Goal: Information Seeking & Learning: Learn about a topic

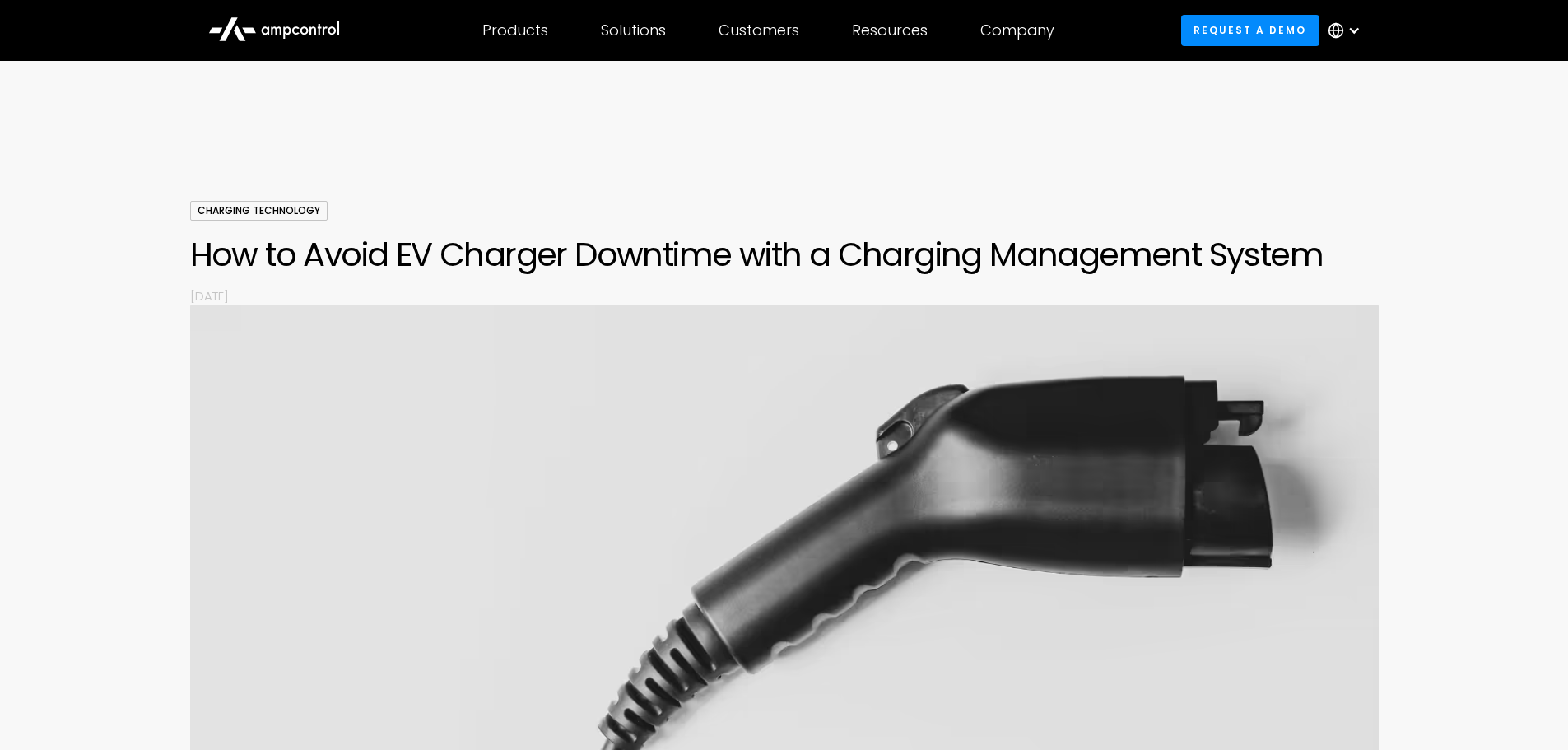
scroll to position [2602, 0]
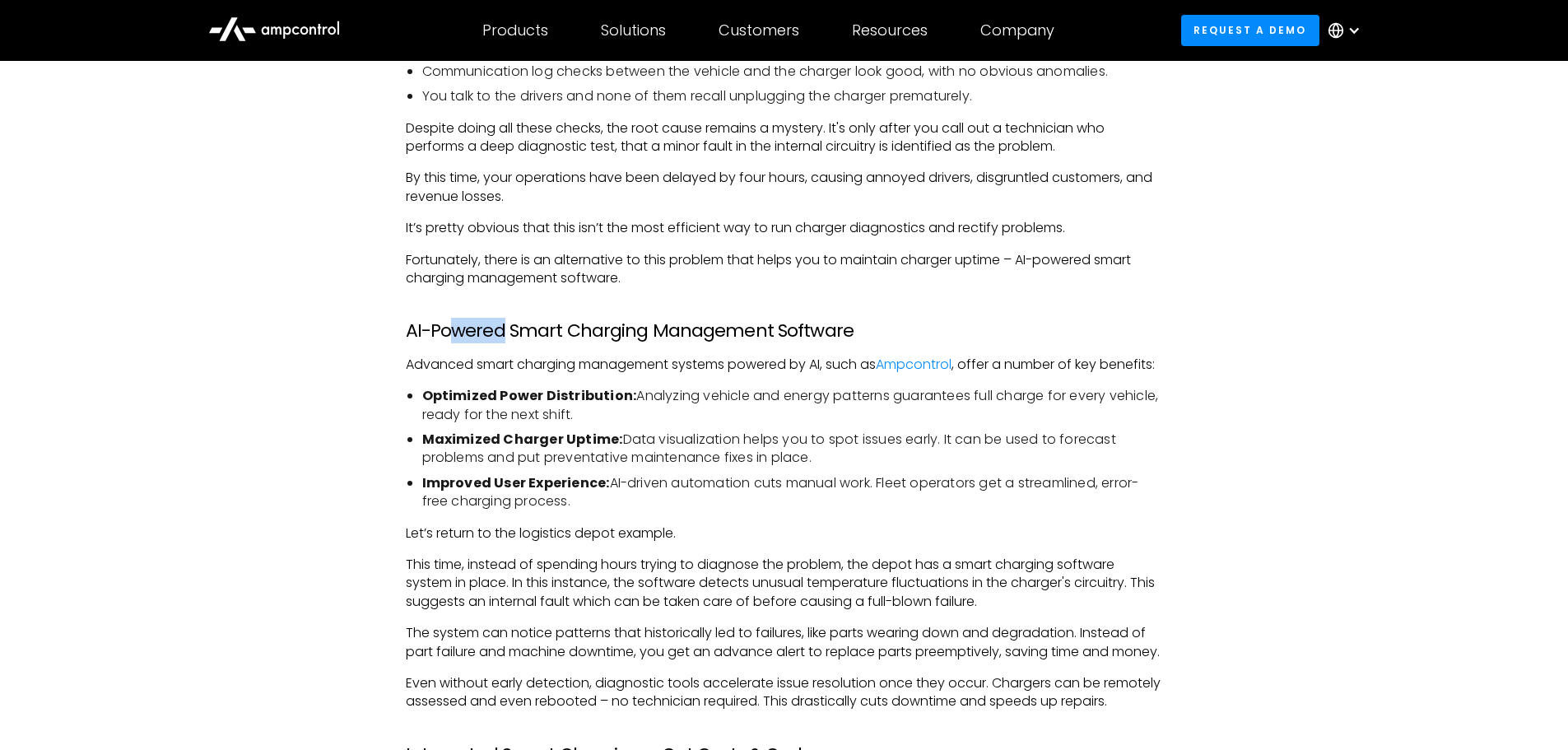
drag, startPoint x: 447, startPoint y: 316, endPoint x: 554, endPoint y: 311, distance: 107.1
click at [512, 320] on h3 "AI-Powered Smart Charging Management Software" at bounding box center [784, 330] width 757 height 21
click at [554, 320] on h3 "AI-Powered Smart Charging Management Software" at bounding box center [784, 330] width 757 height 21
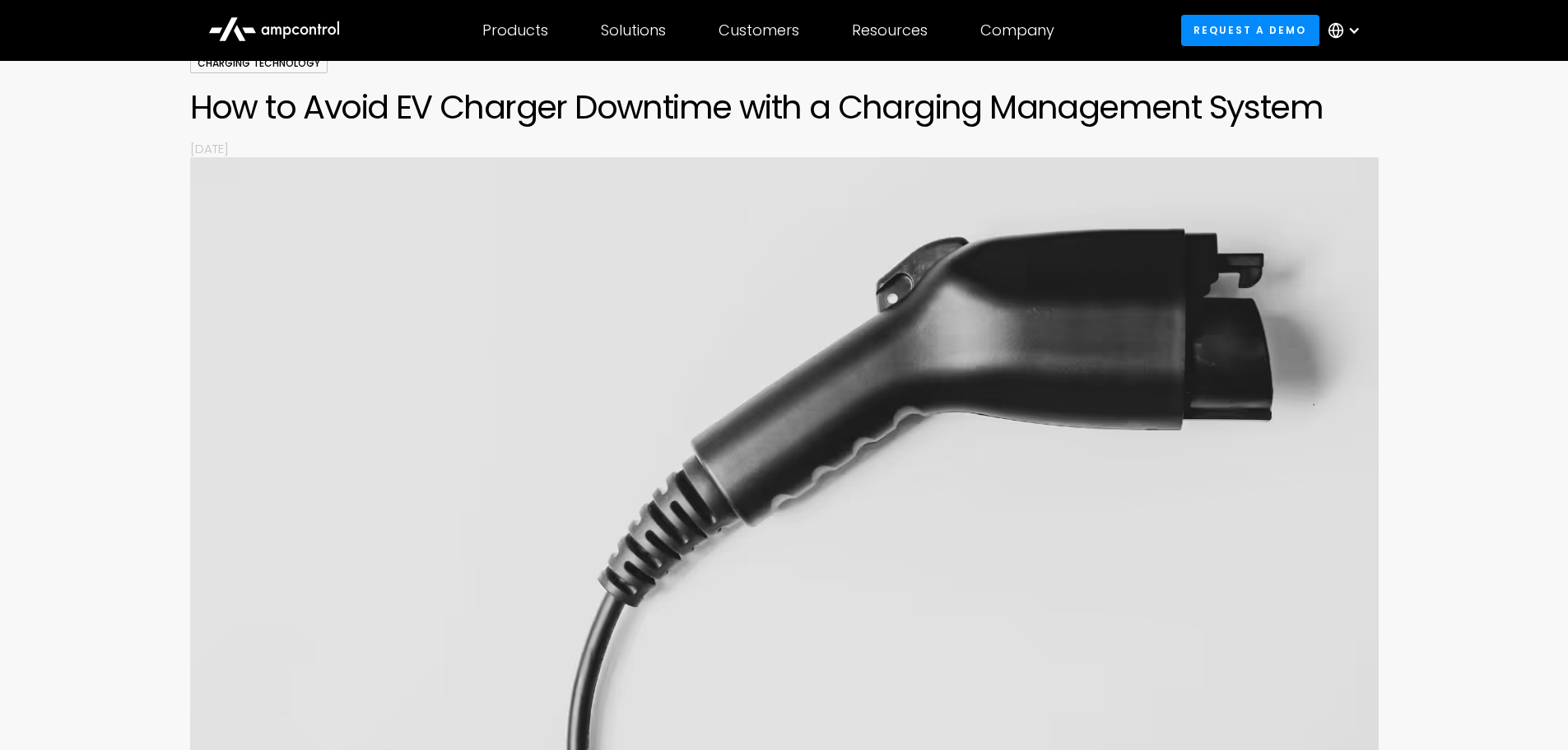
scroll to position [0, 0]
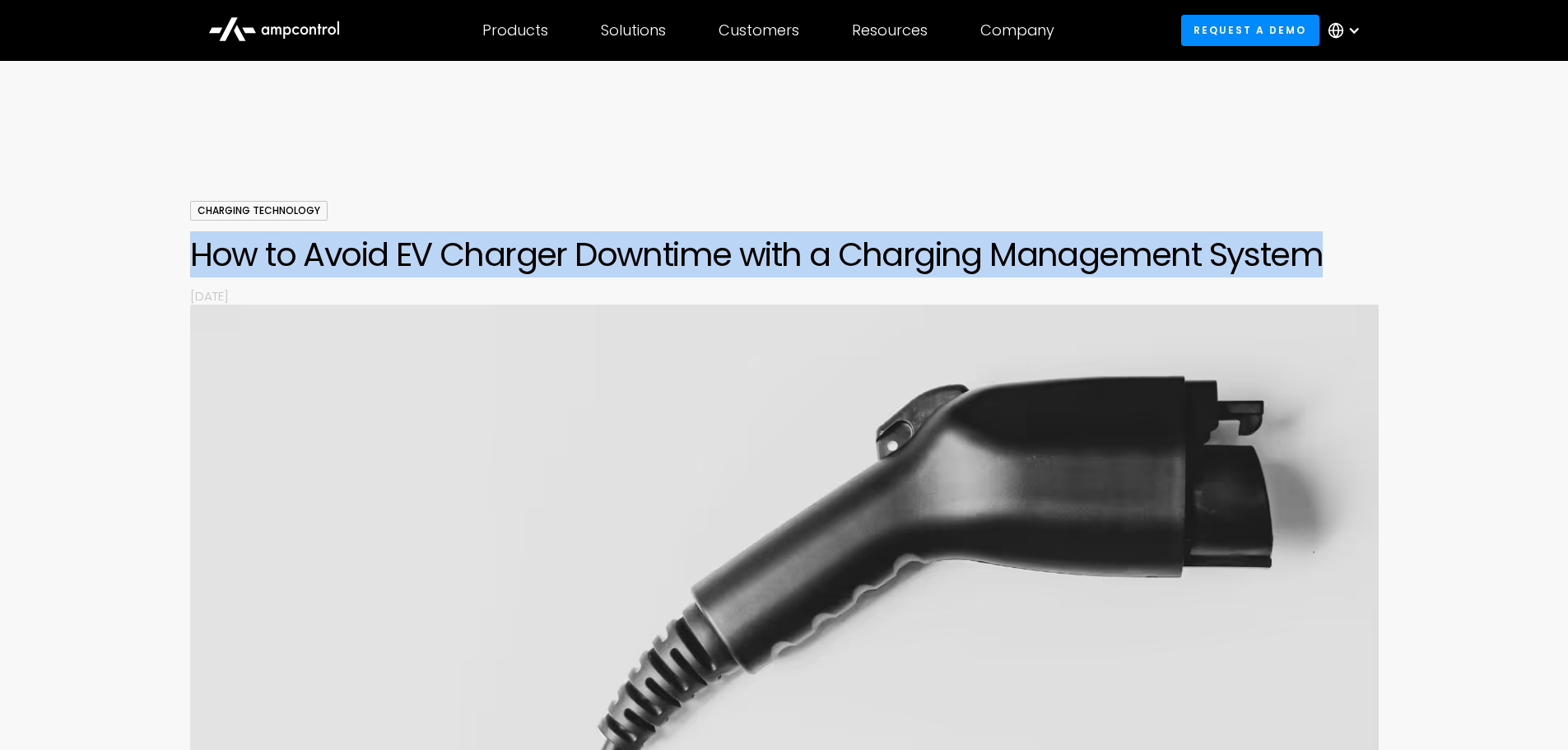
drag, startPoint x: 328, startPoint y: 255, endPoint x: 1431, endPoint y: 259, distance: 1103.0
click at [1431, 259] on div "Charging Technology How to Avoid EV Charger Downtime with a Charging Management…" at bounding box center [784, 616] width 1568 height 830
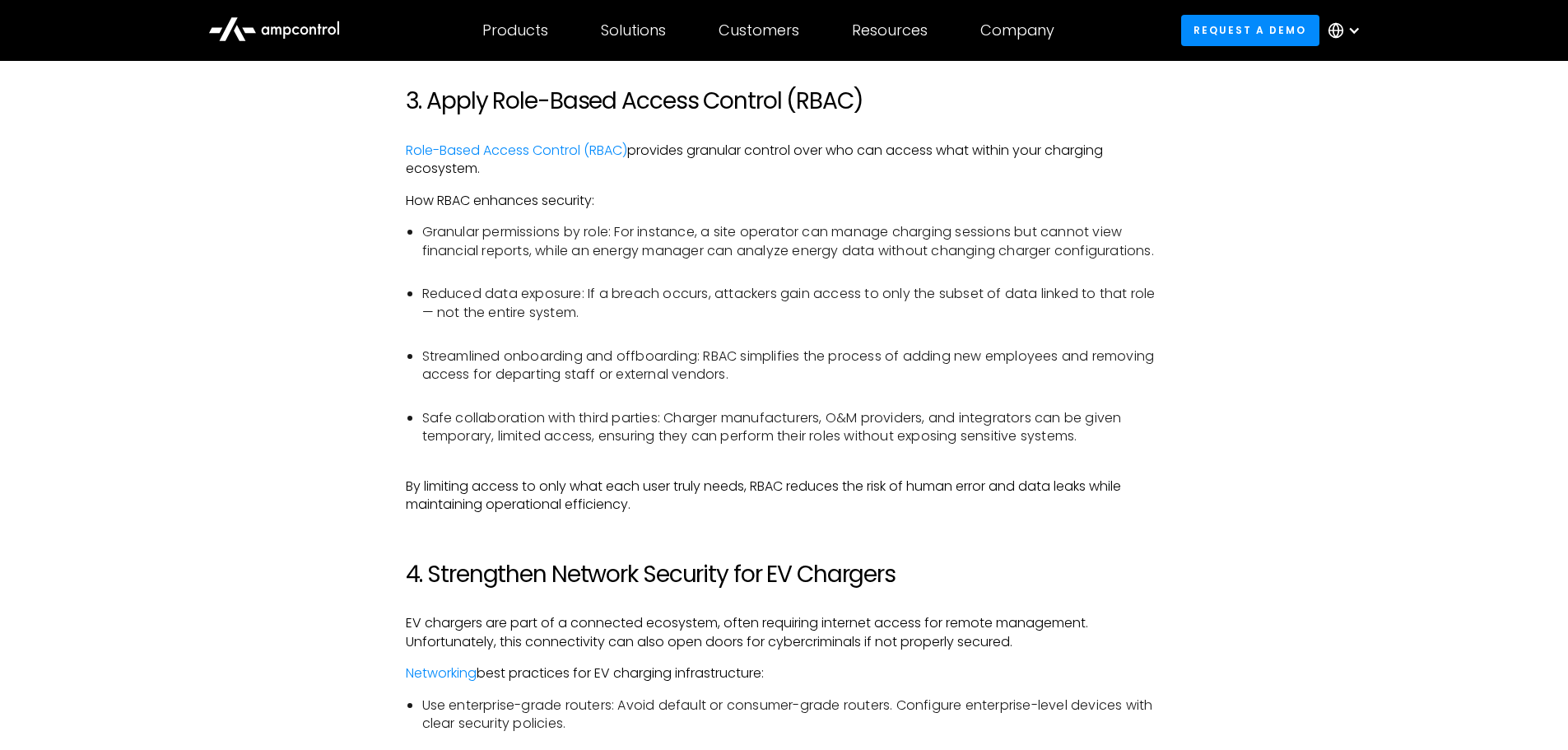
scroll to position [2386, 0]
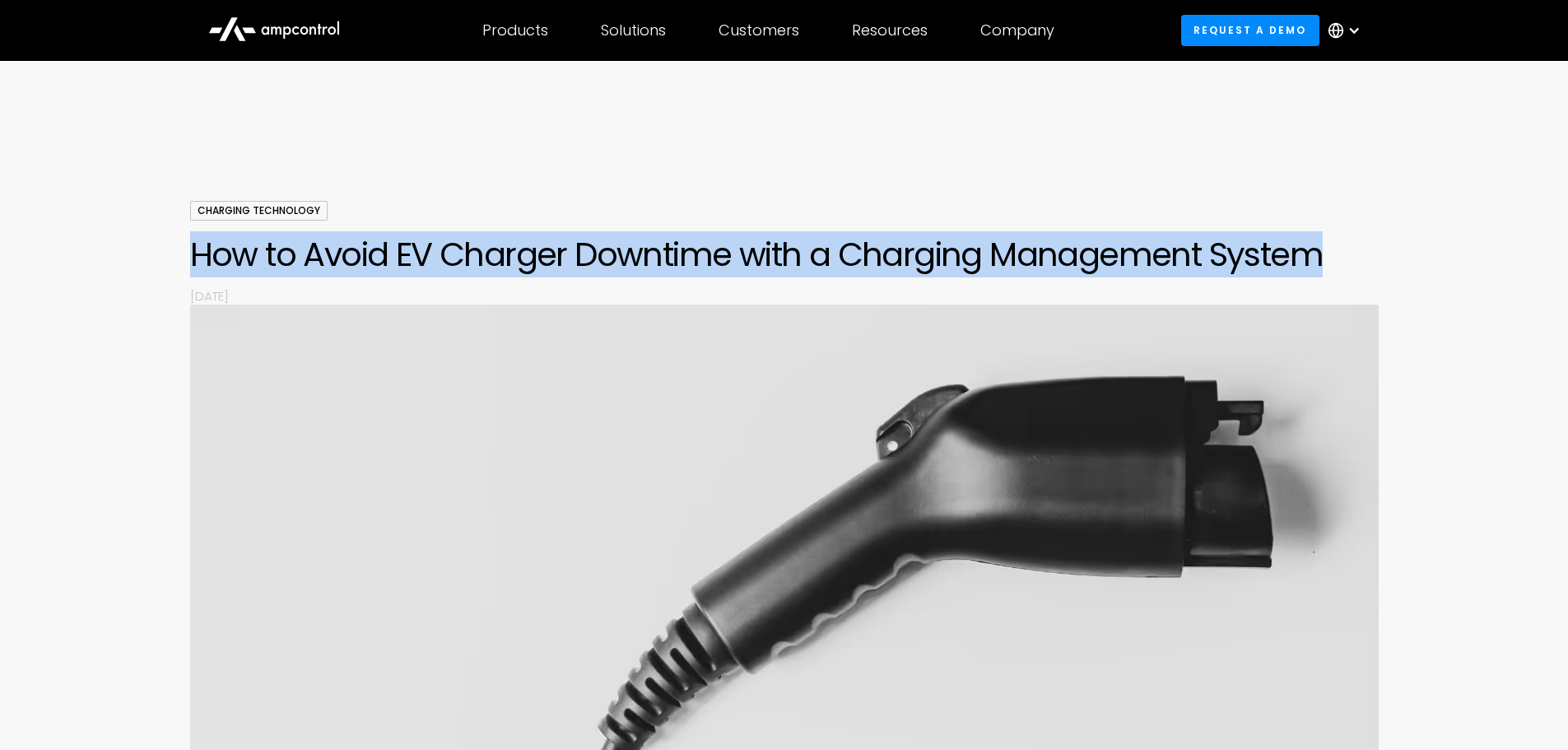
drag, startPoint x: 184, startPoint y: 244, endPoint x: 1526, endPoint y: 245, distance: 1342.0
click at [1526, 245] on div "Charging Technology How to Avoid EV Charger Downtime with a Charging Management…" at bounding box center [784, 616] width 1568 height 830
copy h1 "How to Avoid EV Charger Downtime with a Charging Management System"
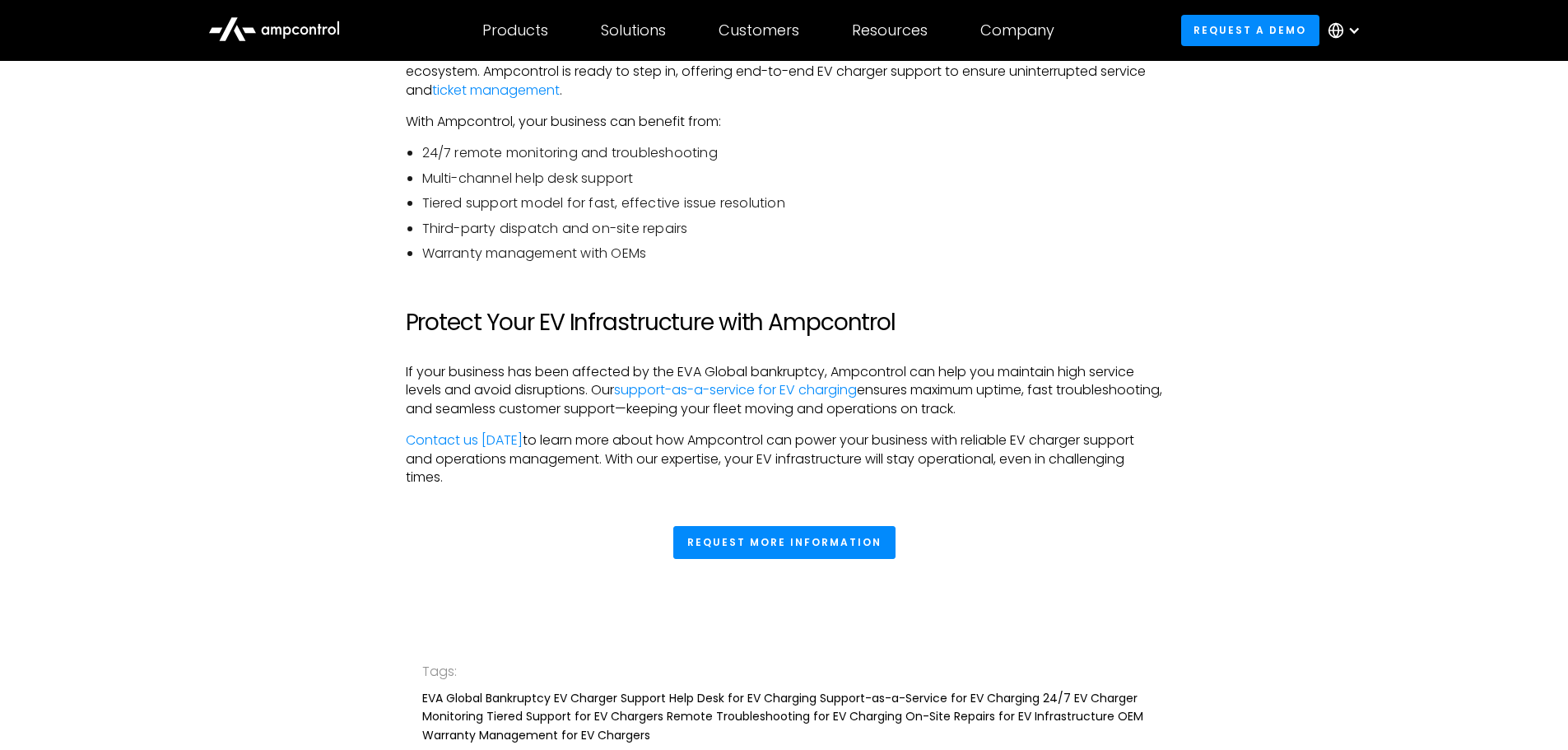
scroll to position [3291, 0]
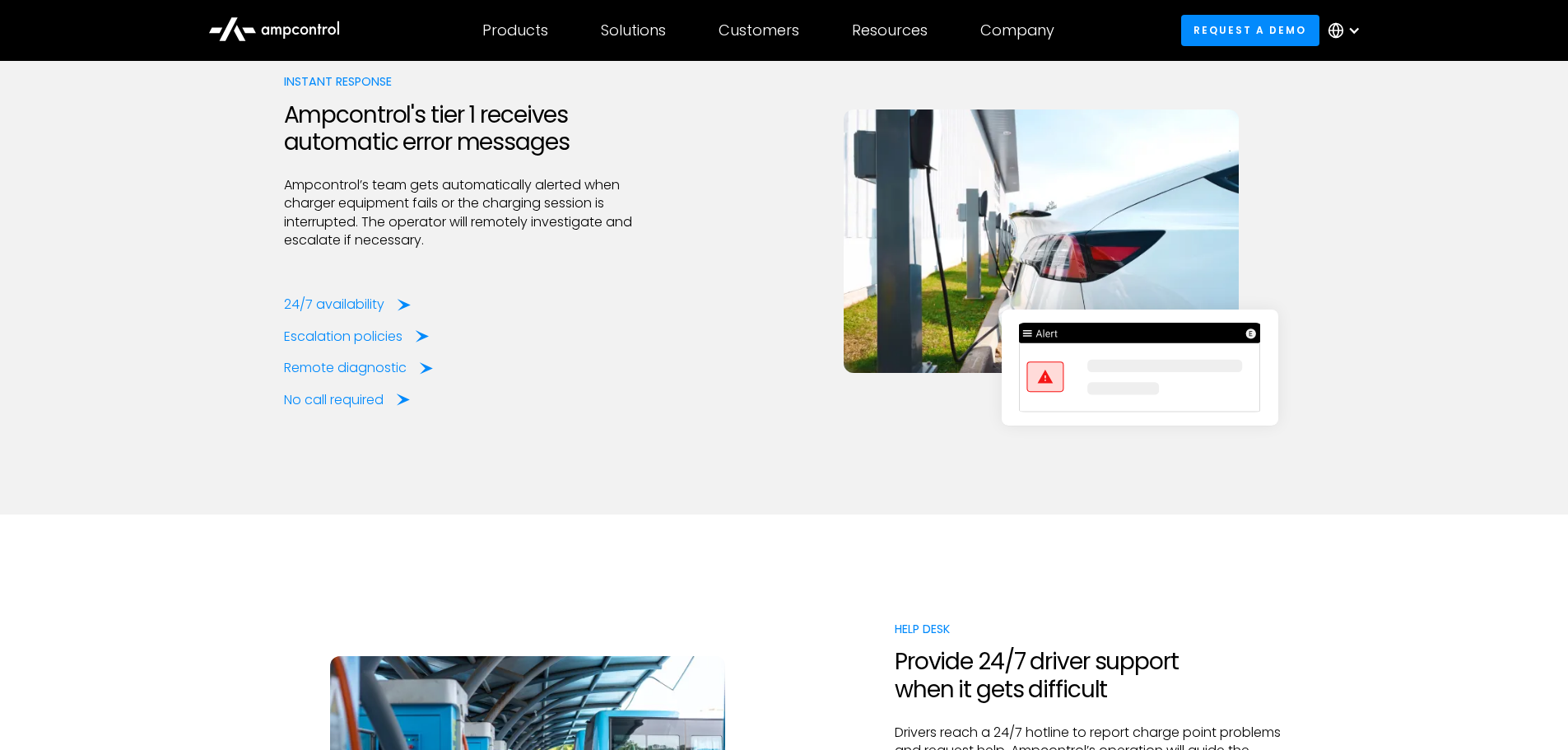
scroll to position [2140, 0]
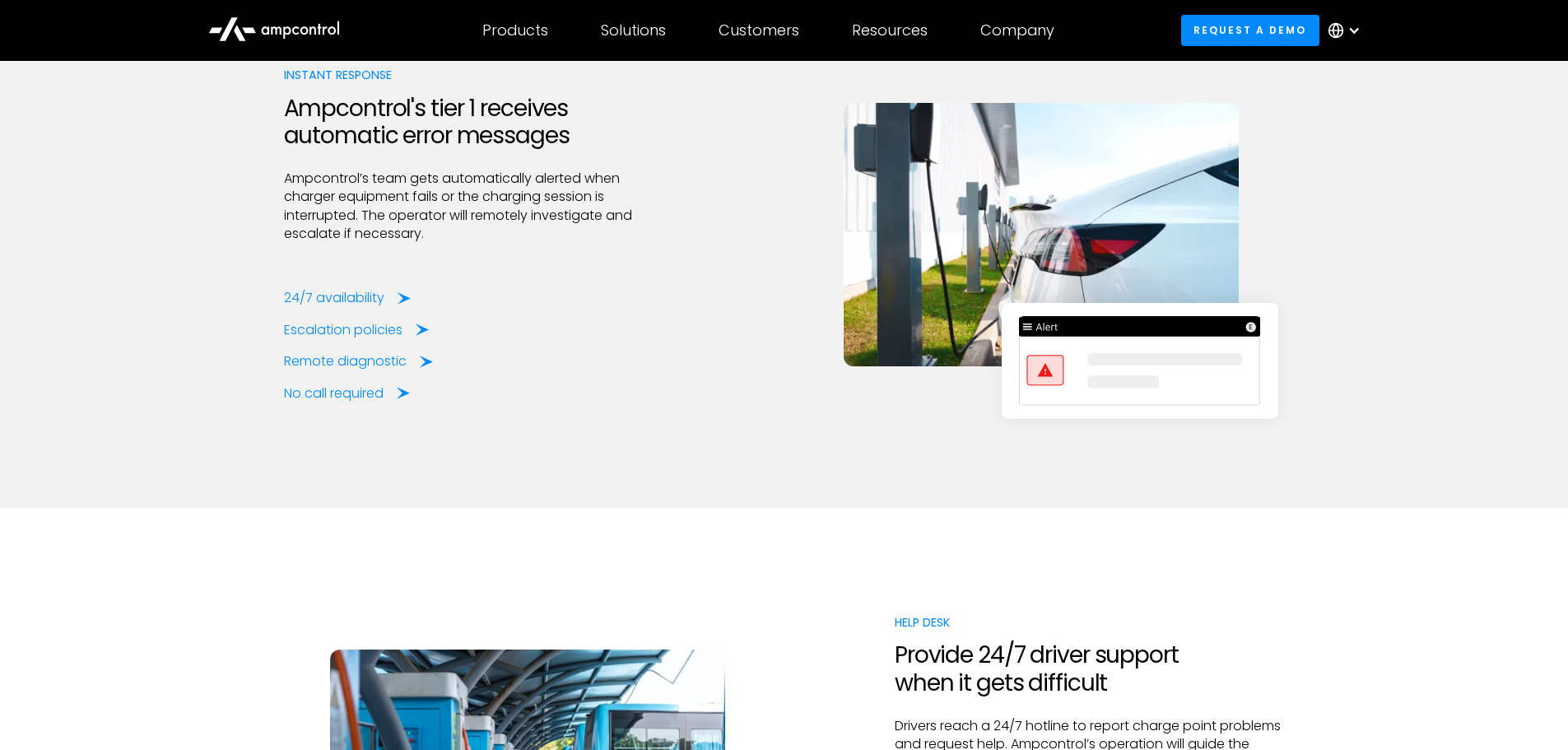
click at [361, 307] on div "24/7 availability Escalation policies Remote diagnostic No call required" at bounding box center [479, 345] width 390 height 113
click at [365, 298] on div "24/7 availability" at bounding box center [337, 298] width 100 height 18
click at [320, 329] on div "Escalation policies" at bounding box center [346, 330] width 119 height 18
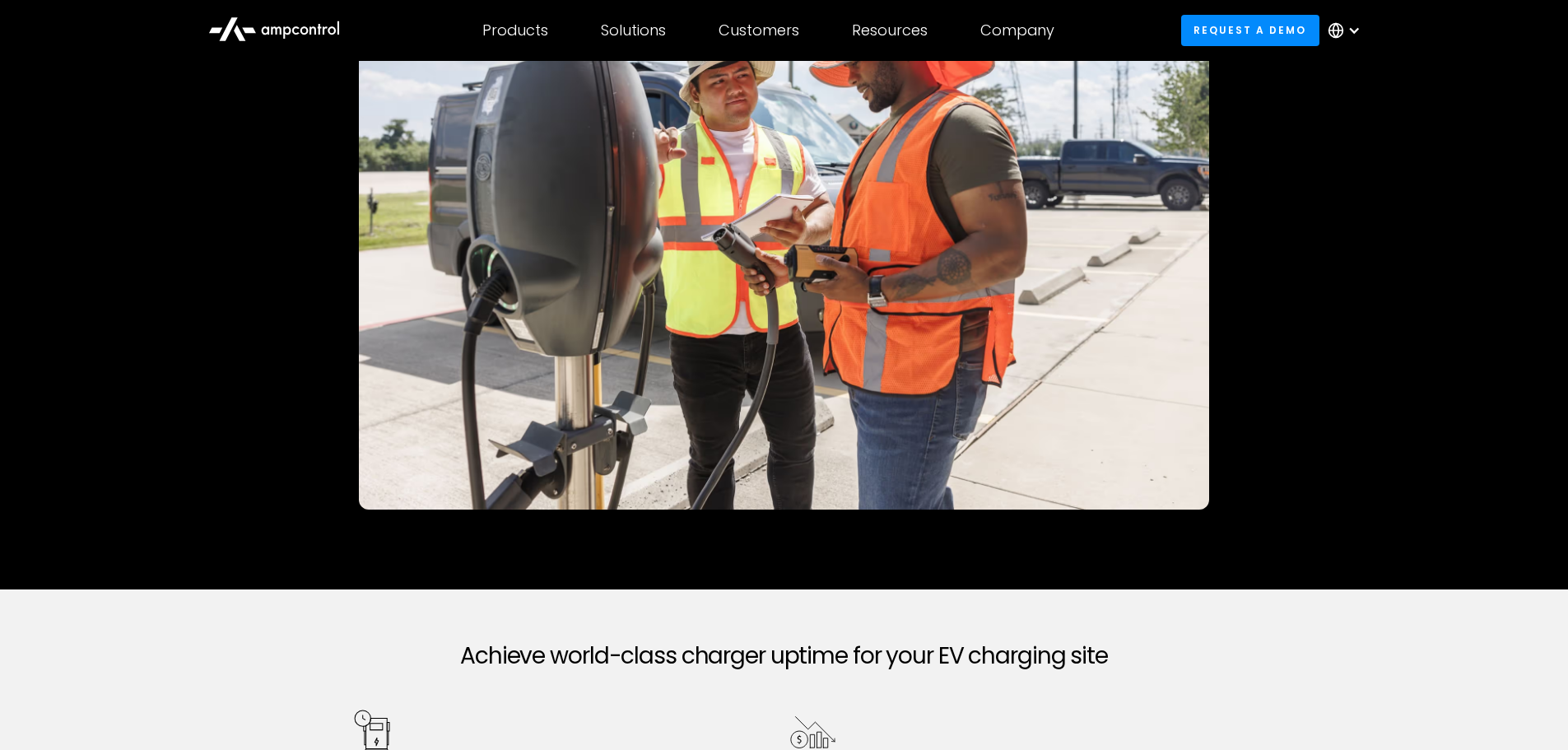
scroll to position [0, 0]
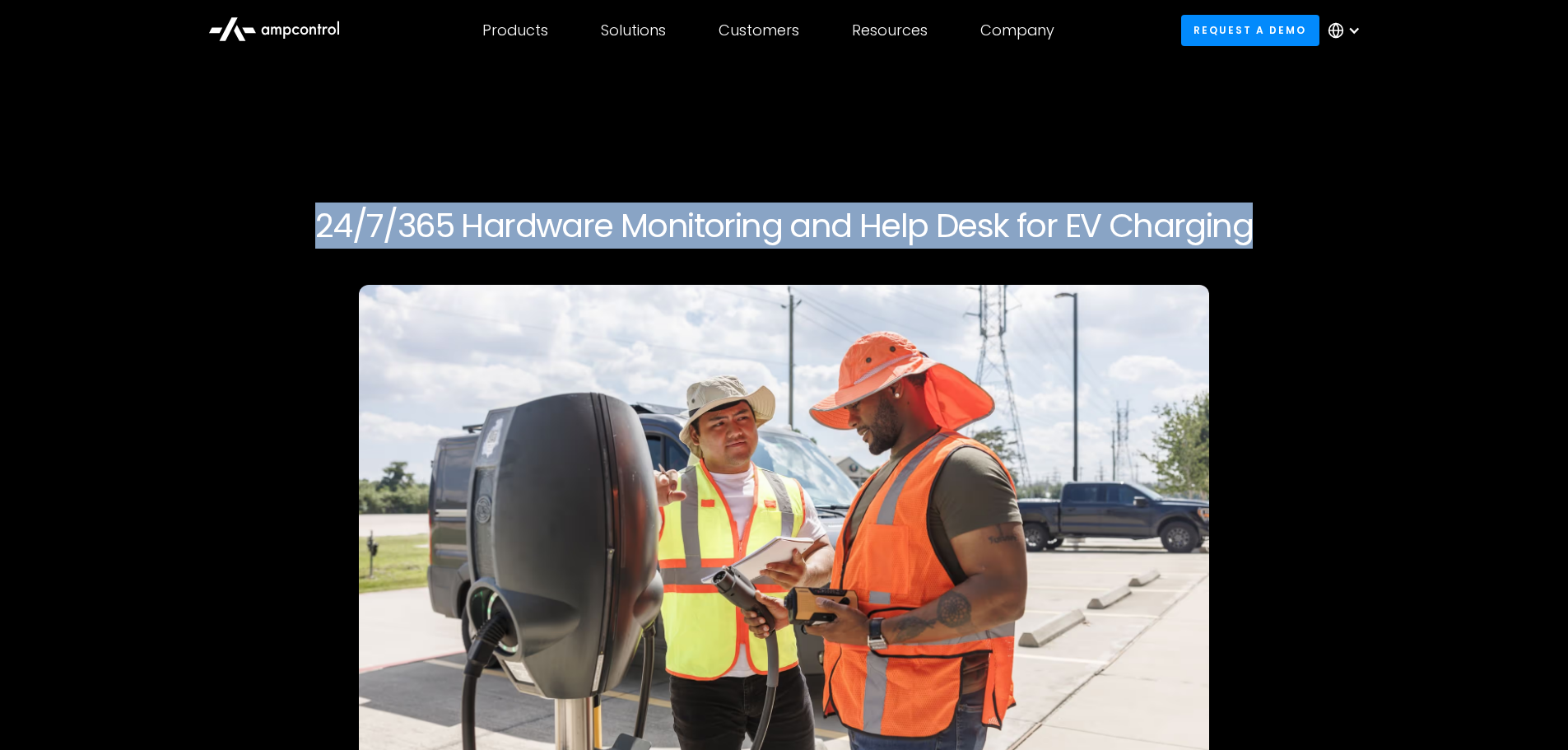
drag, startPoint x: 300, startPoint y: 237, endPoint x: 1401, endPoint y: 220, distance: 1101.1
click at [1401, 220] on div "24/7/365 Hardware Monitoring and Help Desk for EV Charging" at bounding box center [784, 529] width 1515 height 805
copy h1 "24/7/365 Hardware Monitoring and Help Desk for EV Charging"
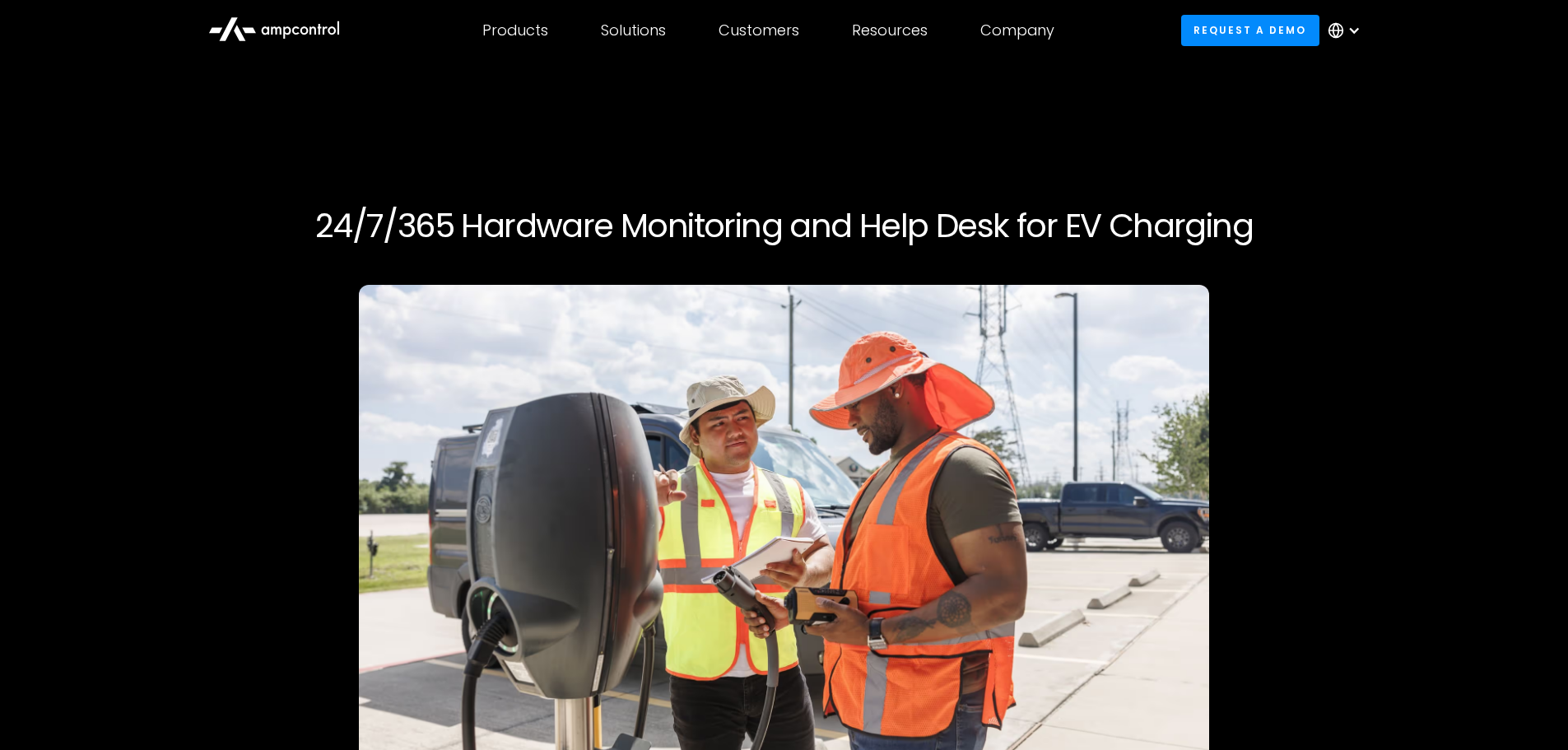
click at [1271, 345] on div at bounding box center [784, 582] width 1000 height 594
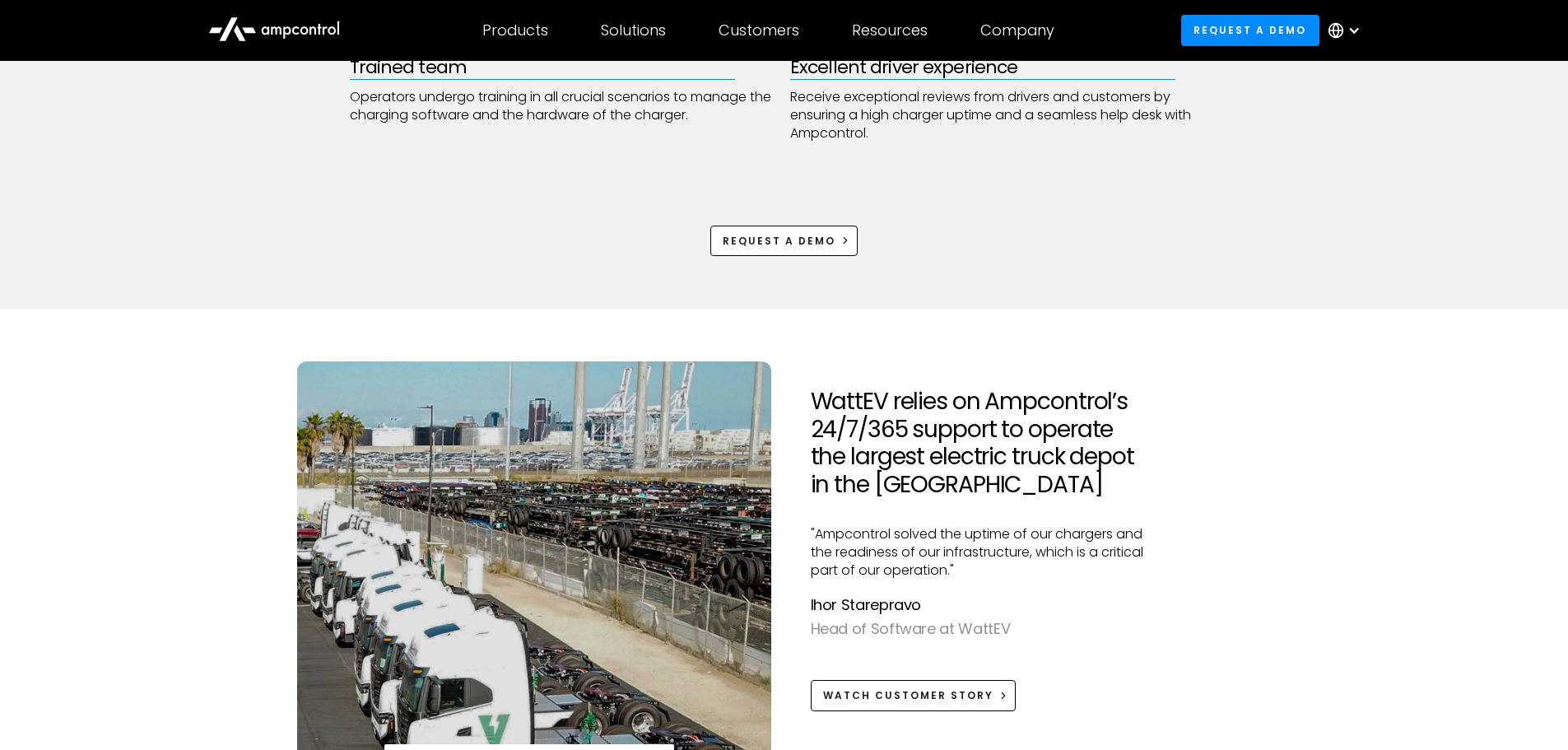
scroll to position [1234, 0]
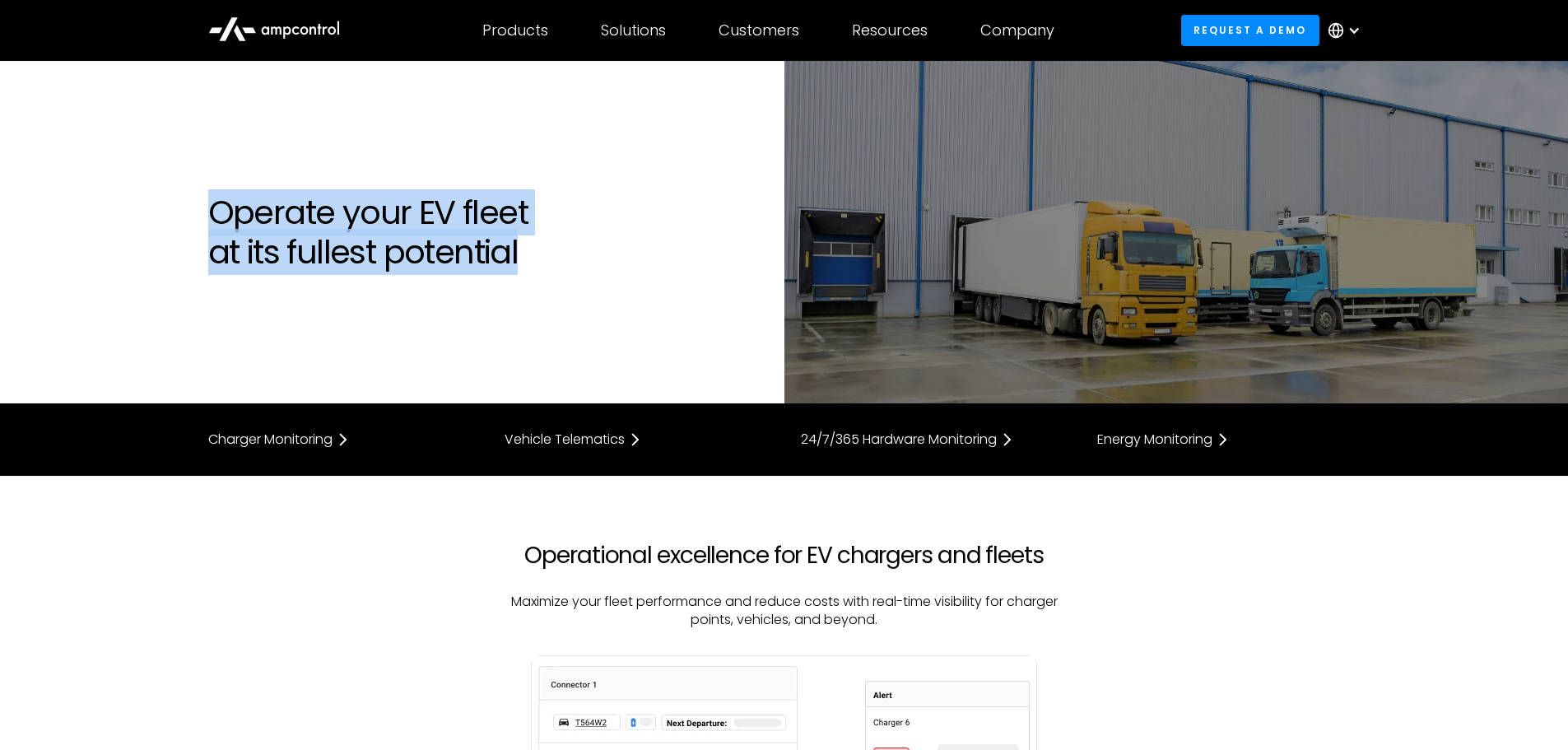
drag, startPoint x: 231, startPoint y: 213, endPoint x: 560, endPoint y: 256, distance: 331.8
click at [560, 256] on div "Operate your EV fleet at its fullest potential" at bounding box center [488, 232] width 593 height 79
copy h1 "Operate your EV fleet at its fullest potential"
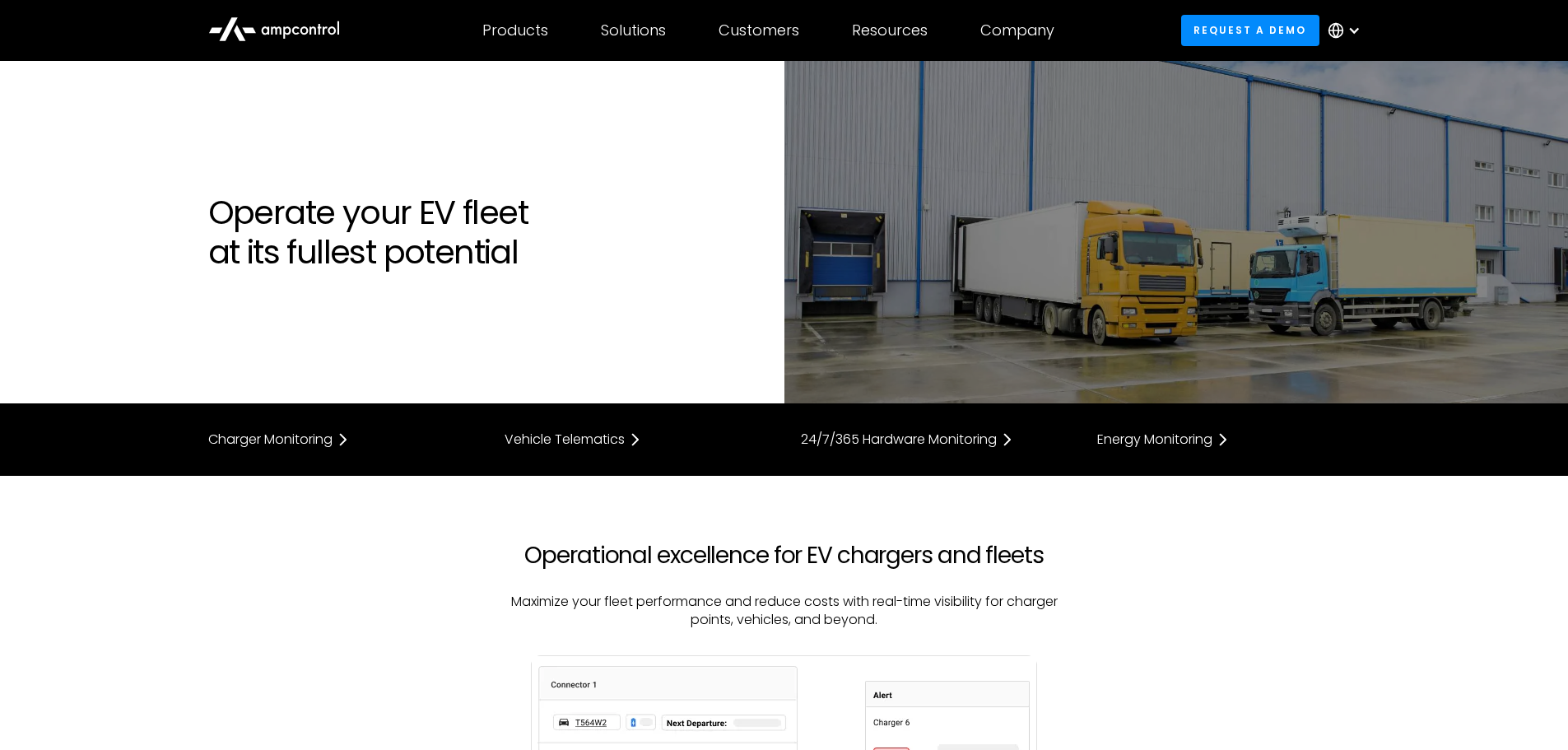
click at [425, 592] on div "Operational excellence for EV chargers and fleets Maximize your fleet performan…" at bounding box center [784, 614] width 1185 height 146
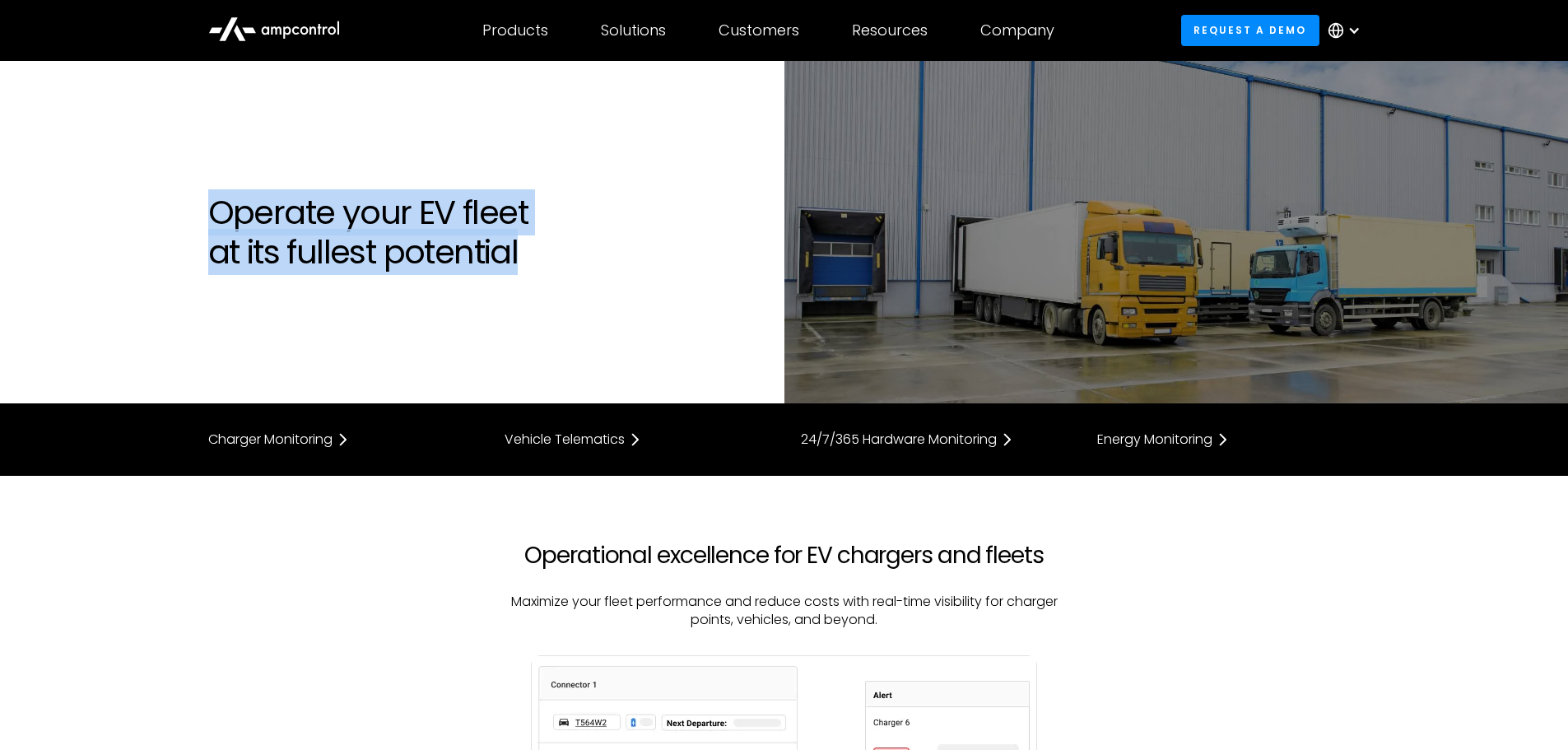
drag, startPoint x: 209, startPoint y: 219, endPoint x: 528, endPoint y: 253, distance: 320.8
click at [528, 253] on h1 "Operate your EV fleet at its fullest potential" at bounding box center [488, 232] width 559 height 79
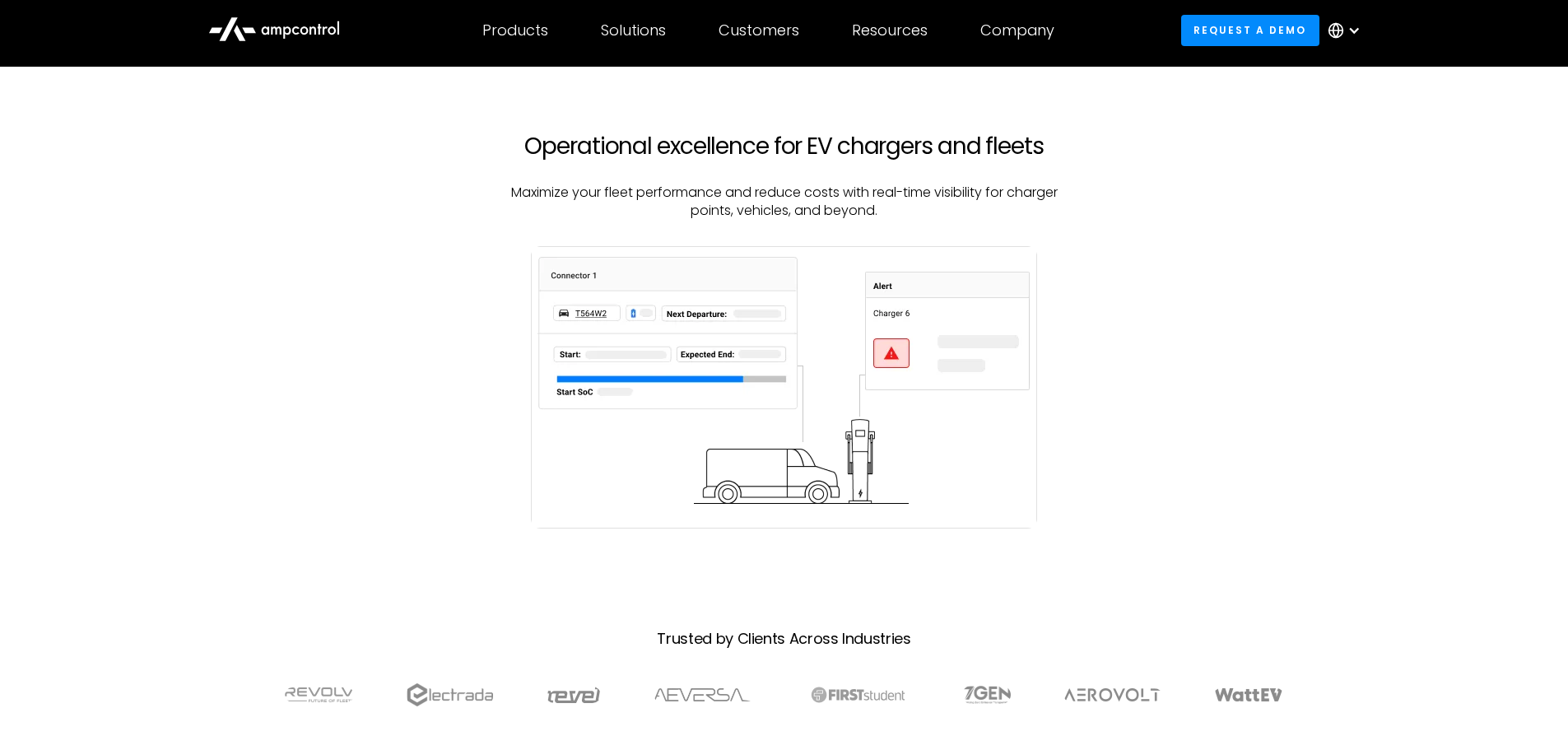
scroll to position [411, 0]
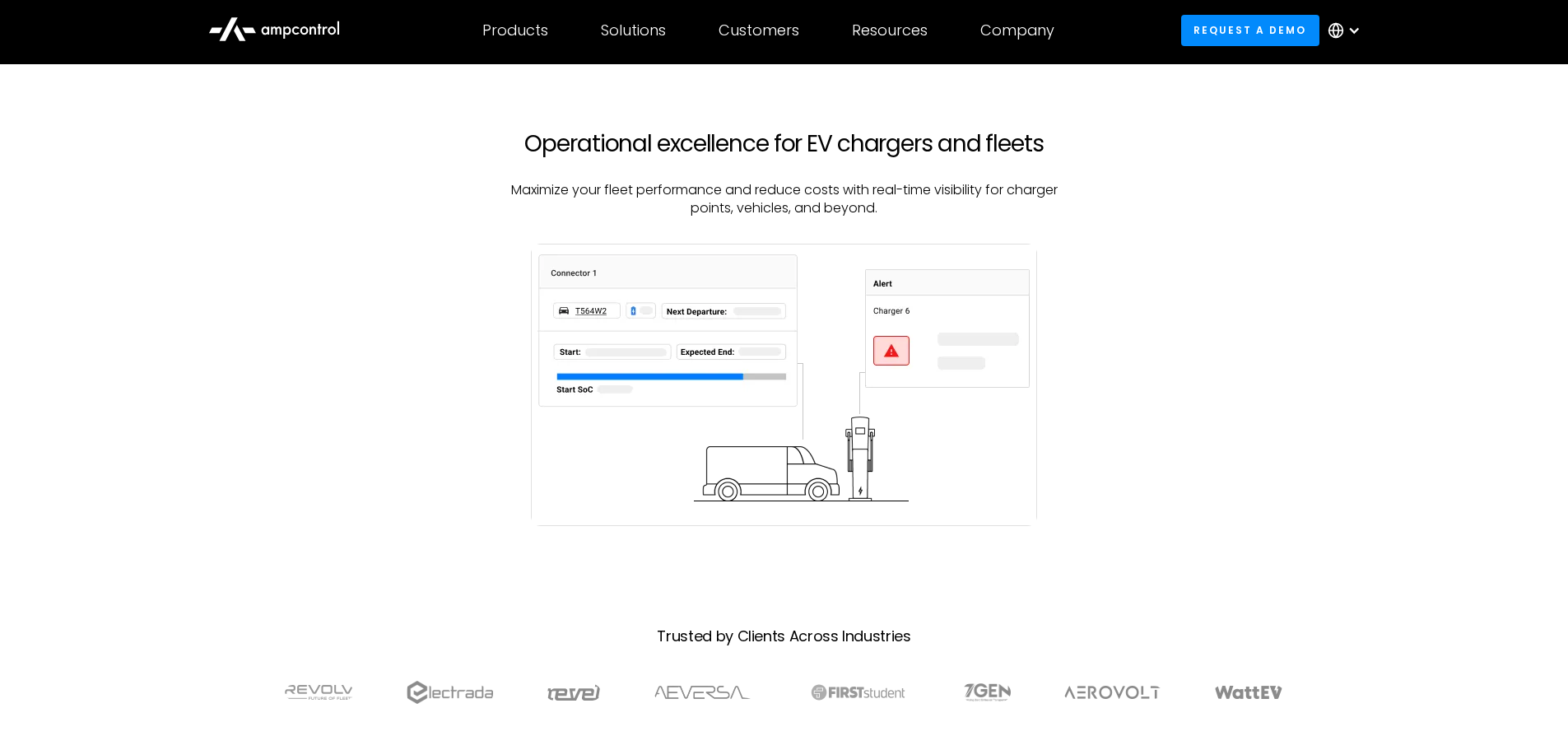
click at [411, 363] on div at bounding box center [784, 401] width 1185 height 316
click at [409, 314] on div at bounding box center [784, 401] width 1185 height 316
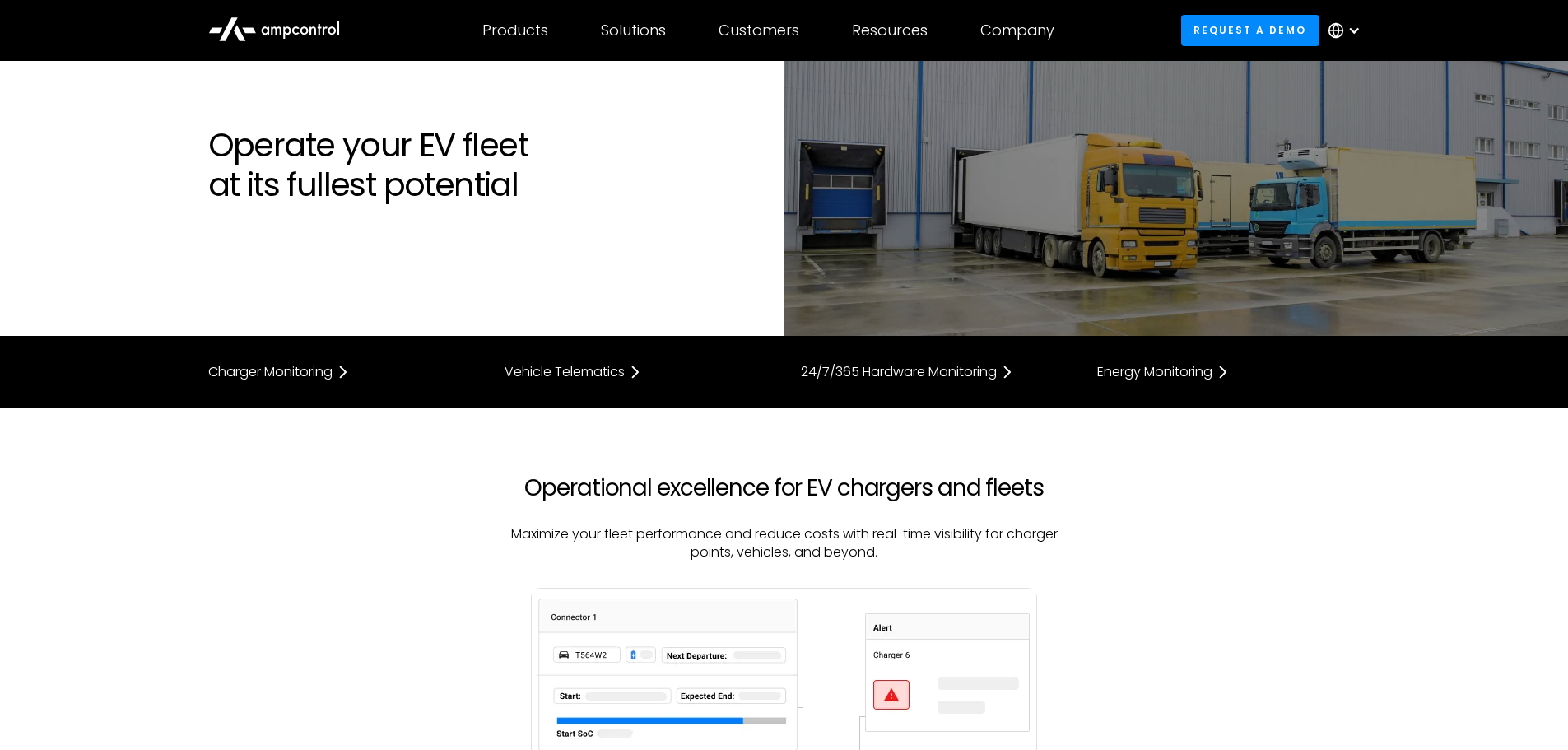
scroll to position [82, 0]
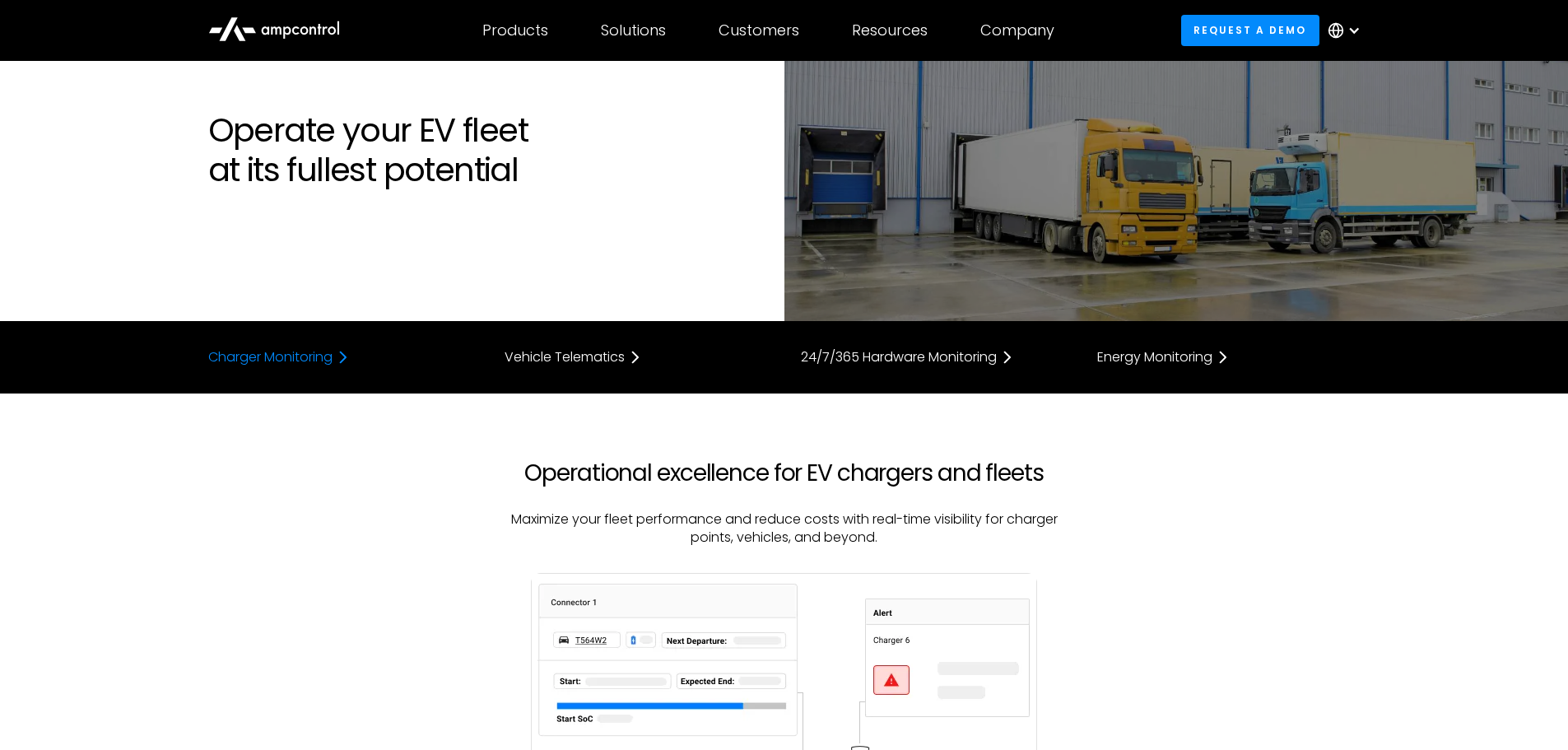
click at [307, 361] on div "Charger Monitoring" at bounding box center [270, 357] width 124 height 13
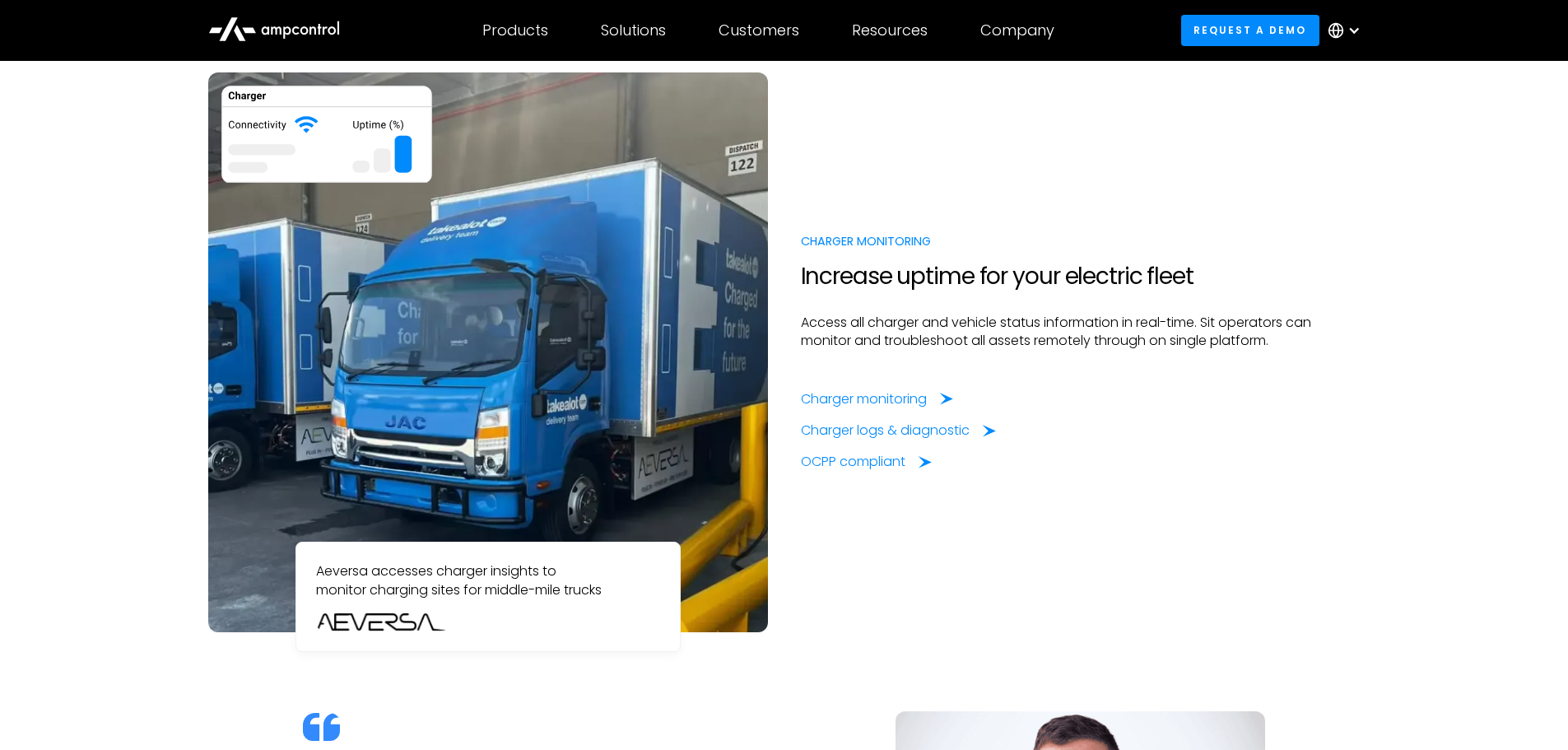
scroll to position [1198, 0]
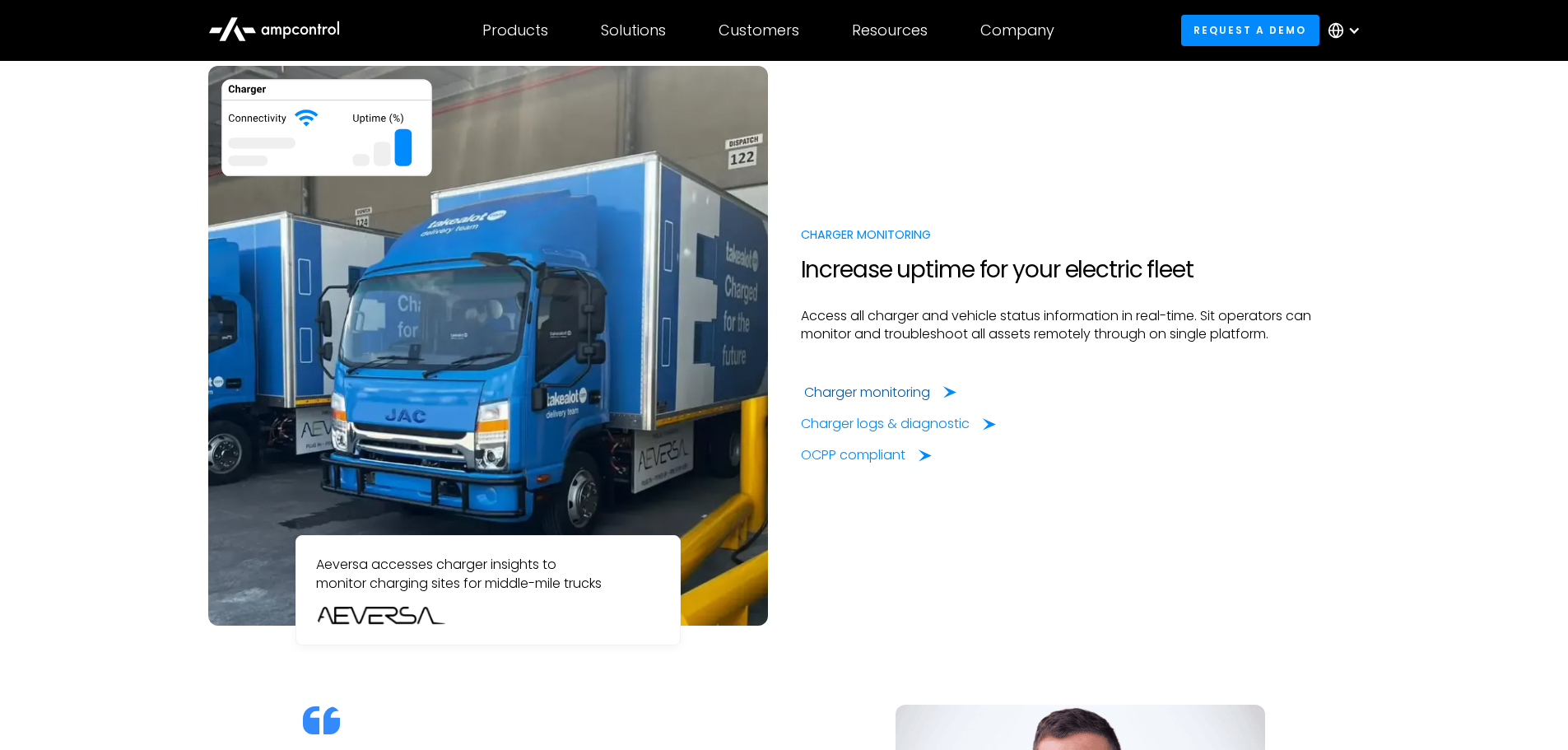
click at [903, 395] on div "Charger monitoring" at bounding box center [867, 393] width 126 height 18
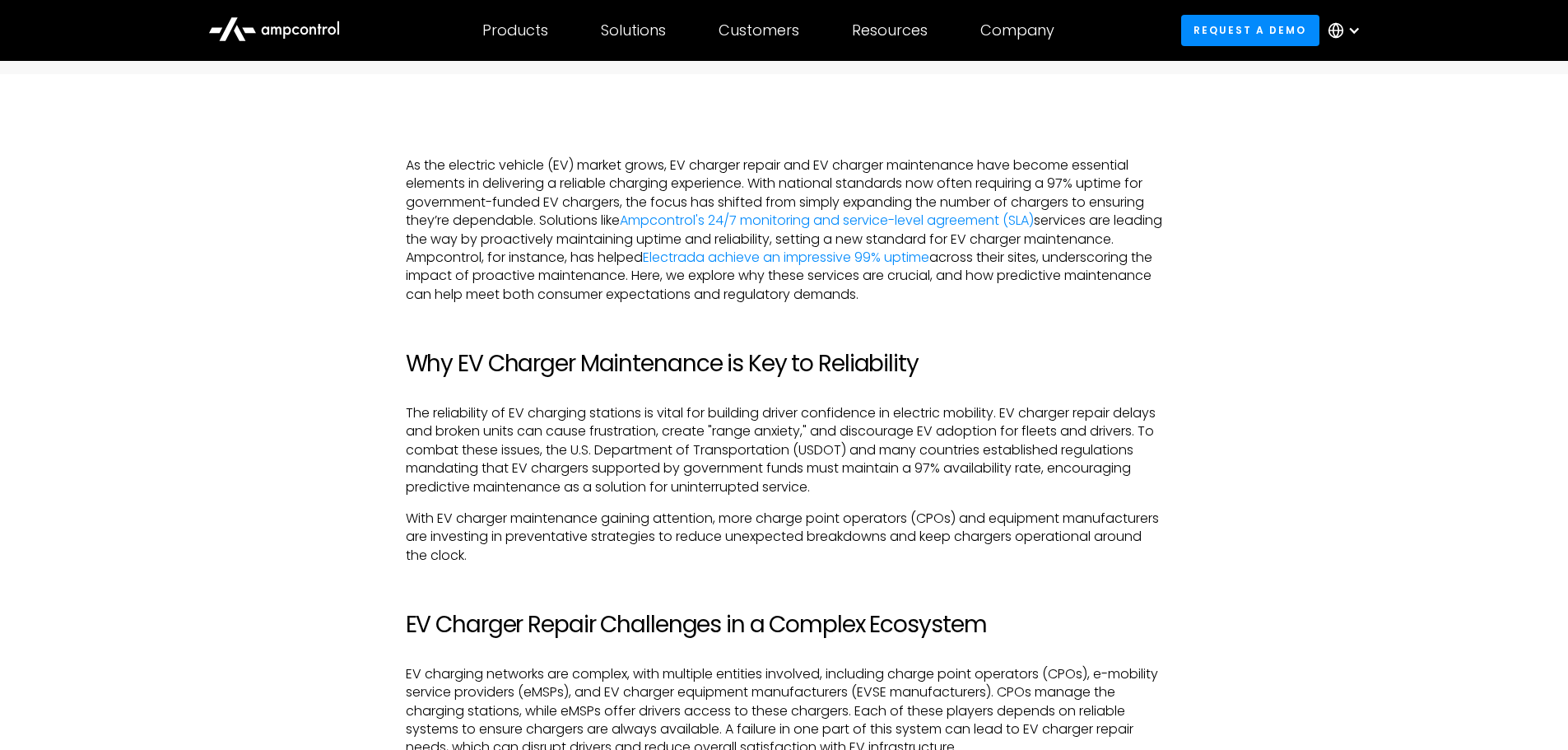
scroll to position [1399, 0]
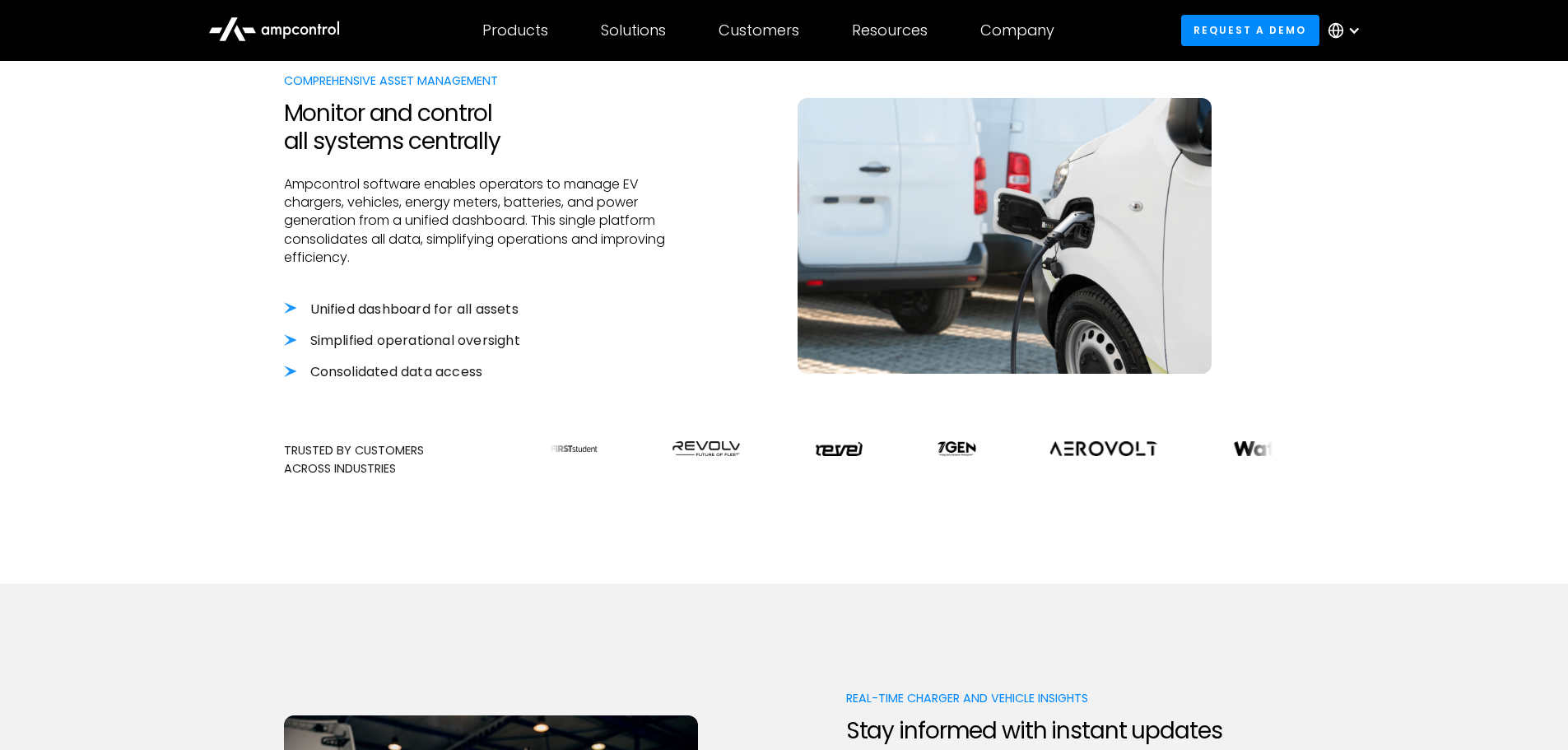
scroll to position [494, 0]
